Goal: Navigation & Orientation: Find specific page/section

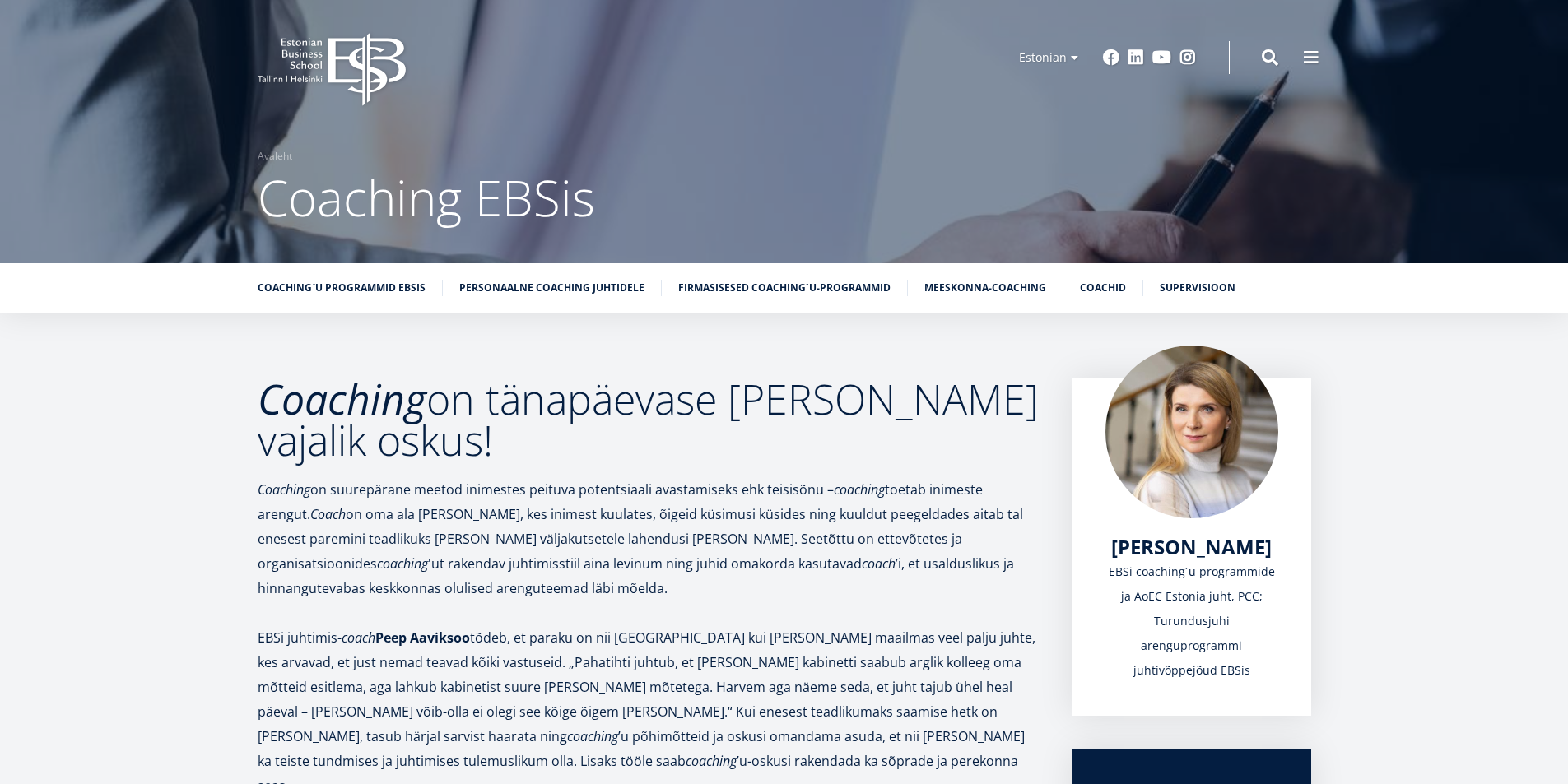
click at [350, 57] on icon at bounding box center [366, 70] width 77 height 73
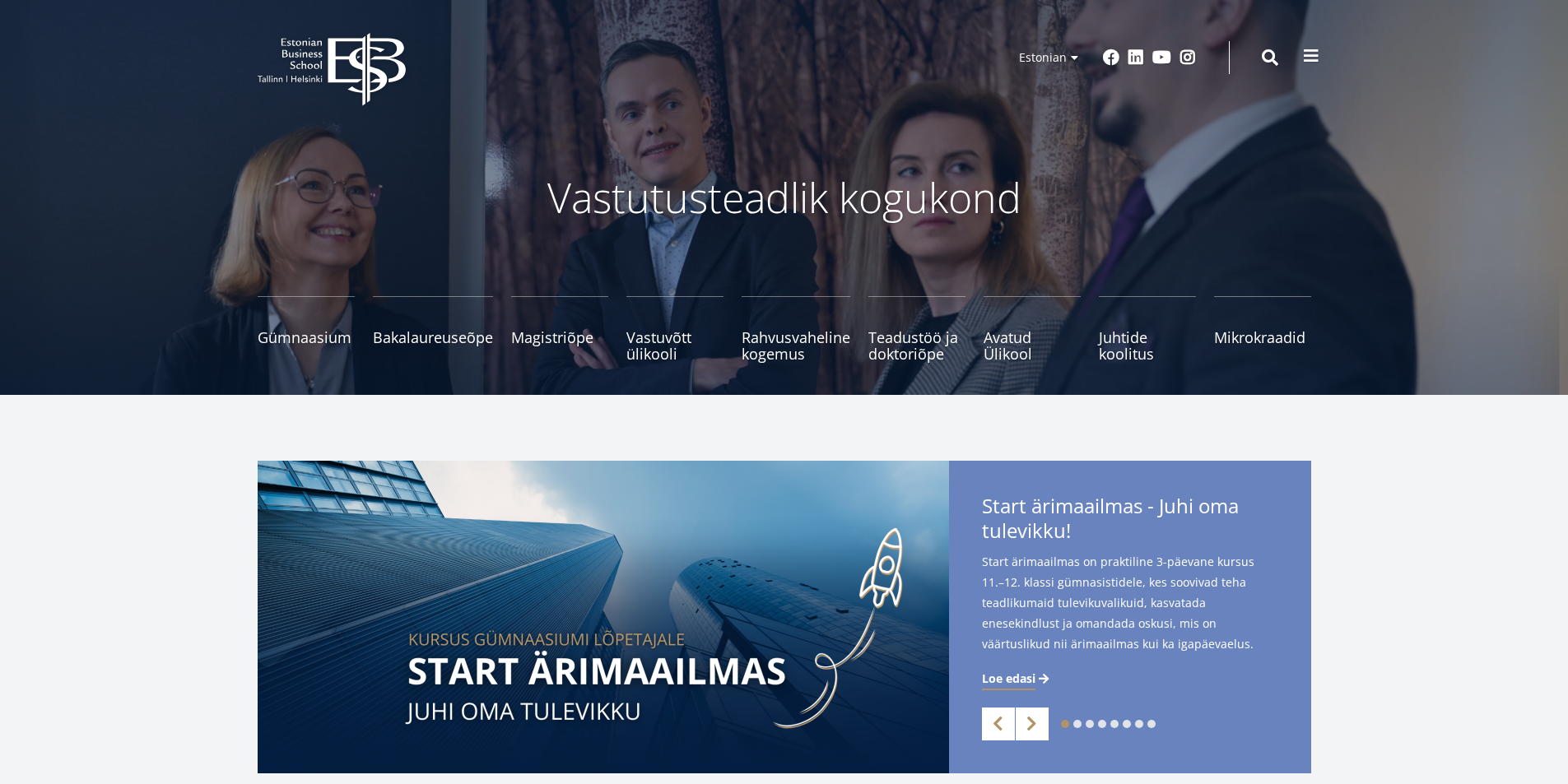
click at [1309, 54] on span at bounding box center [1311, 56] width 17 height 17
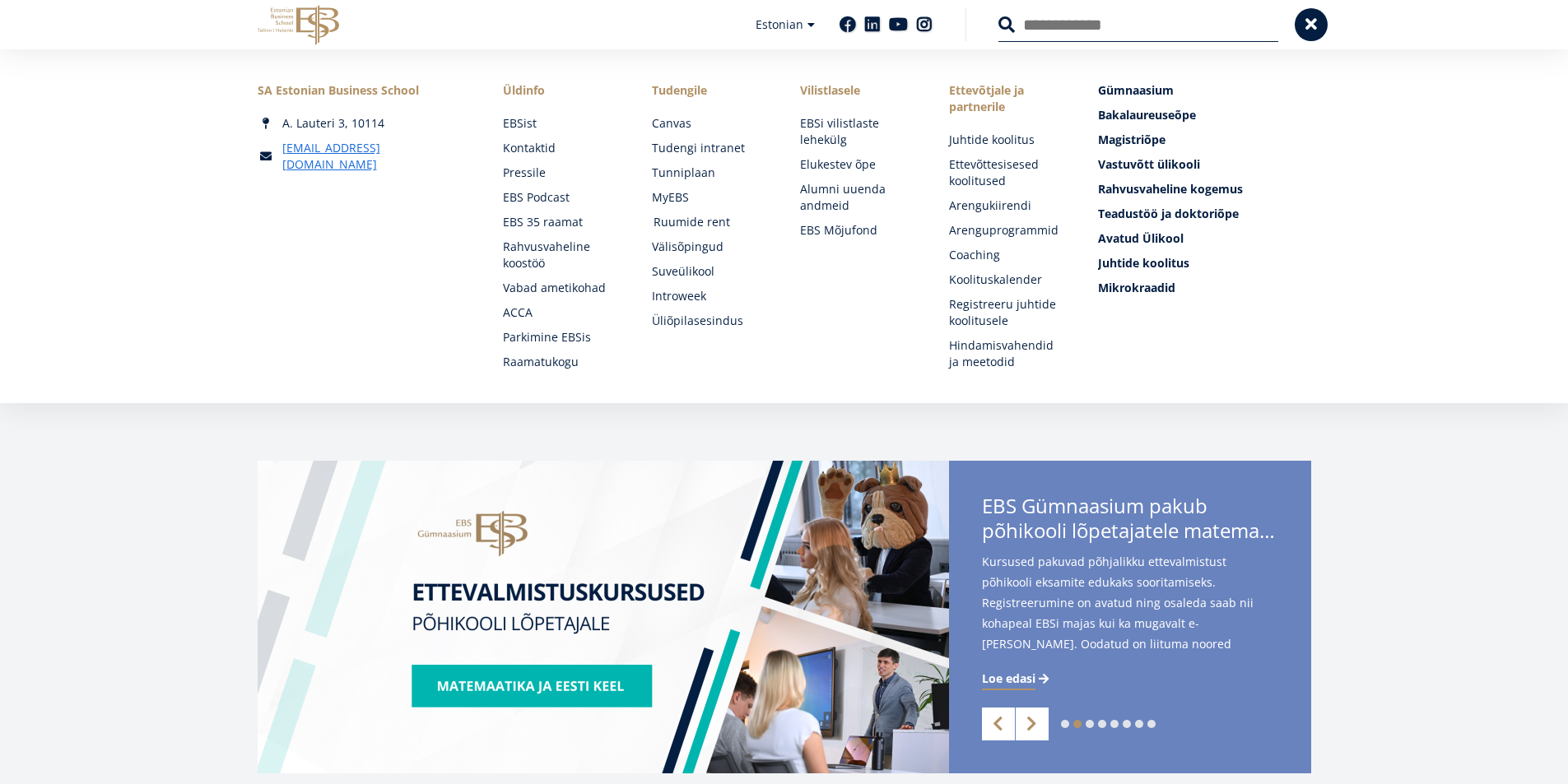
click at [690, 220] on link "Ruumide rent" at bounding box center [711, 222] width 116 height 17
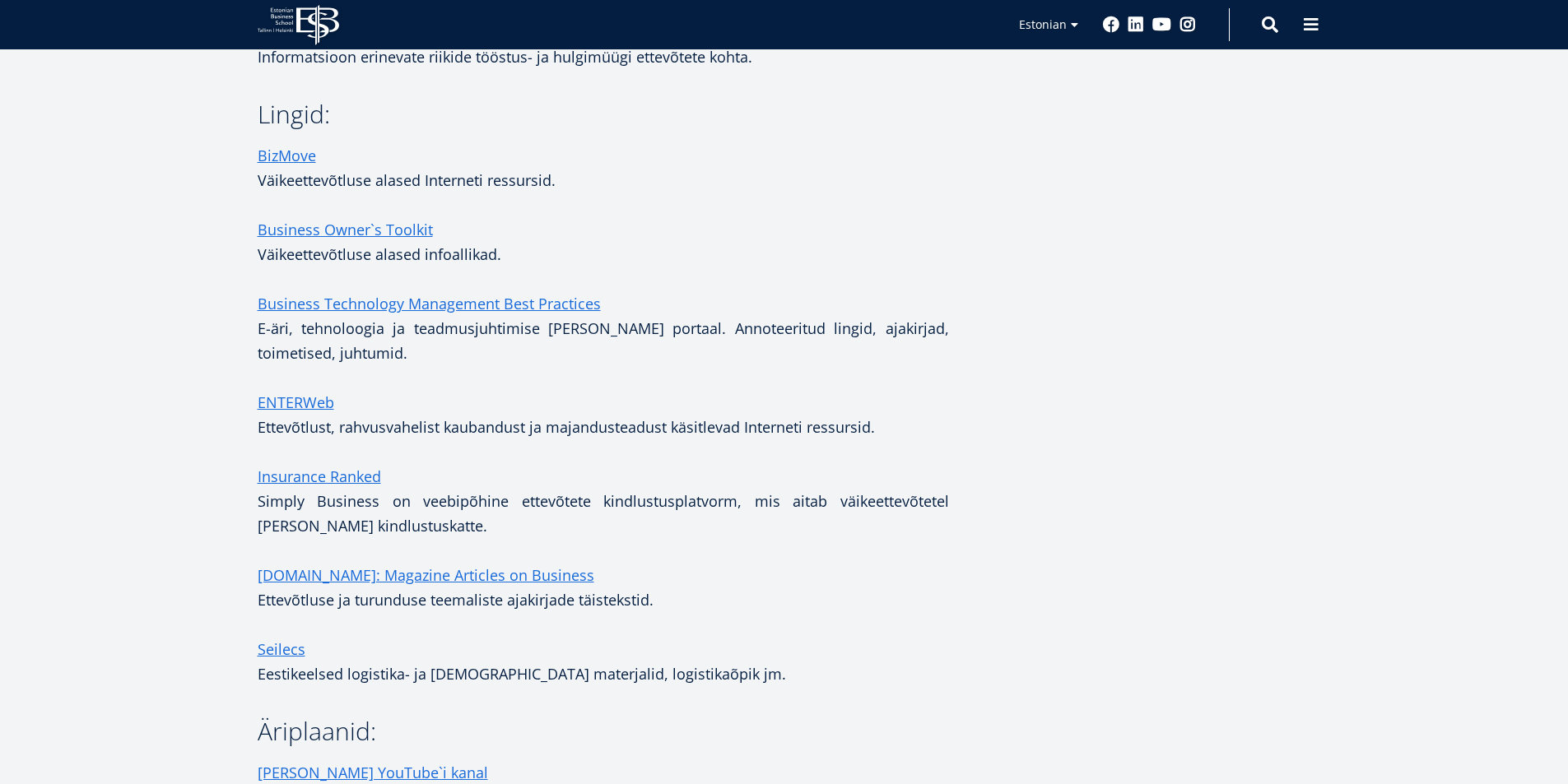
scroll to position [988, 0]
